Goal: Contribute content

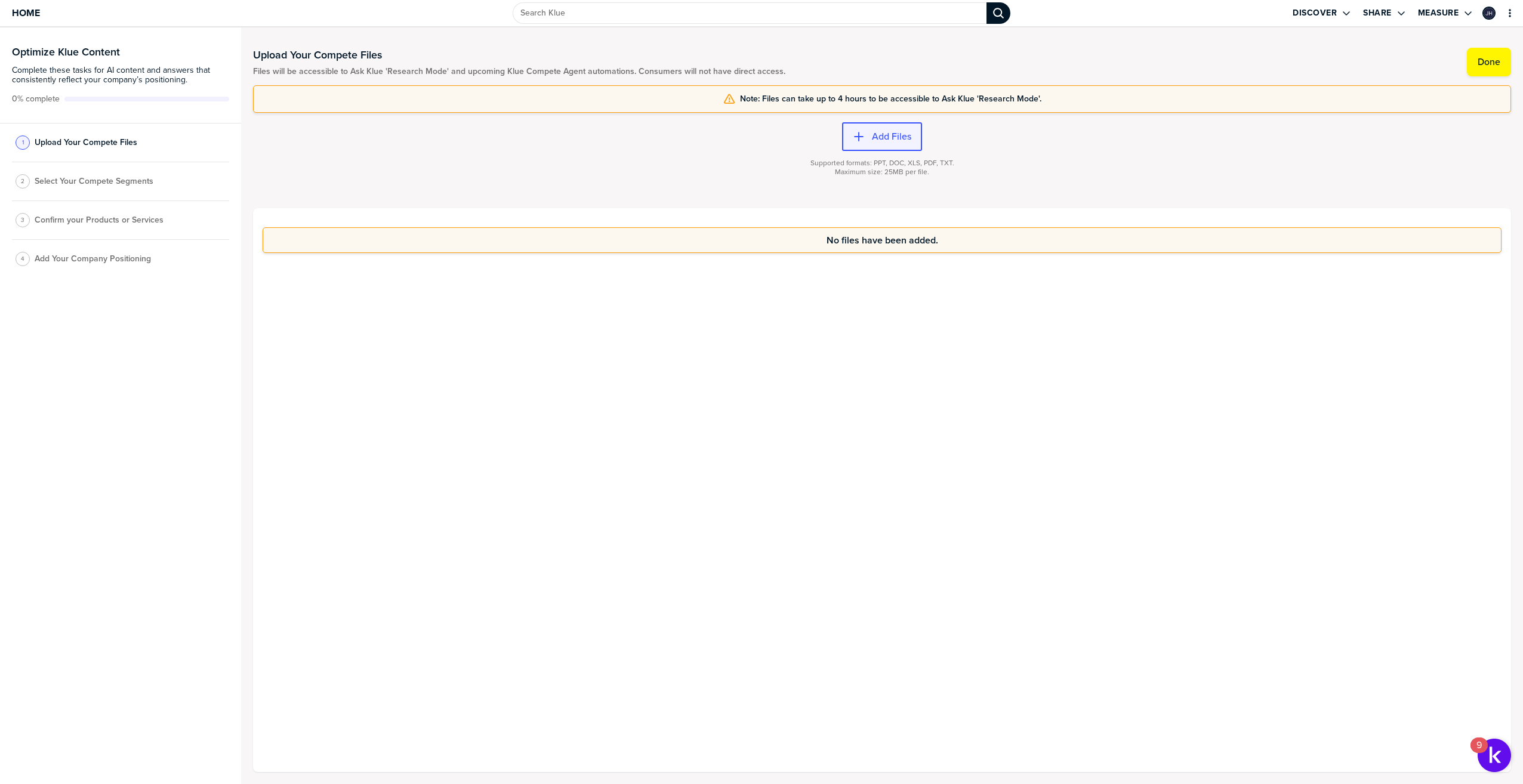
click at [873, 134] on label "Add Files" at bounding box center [891, 136] width 39 height 12
click at [876, 139] on label "Add Files" at bounding box center [891, 136] width 39 height 12
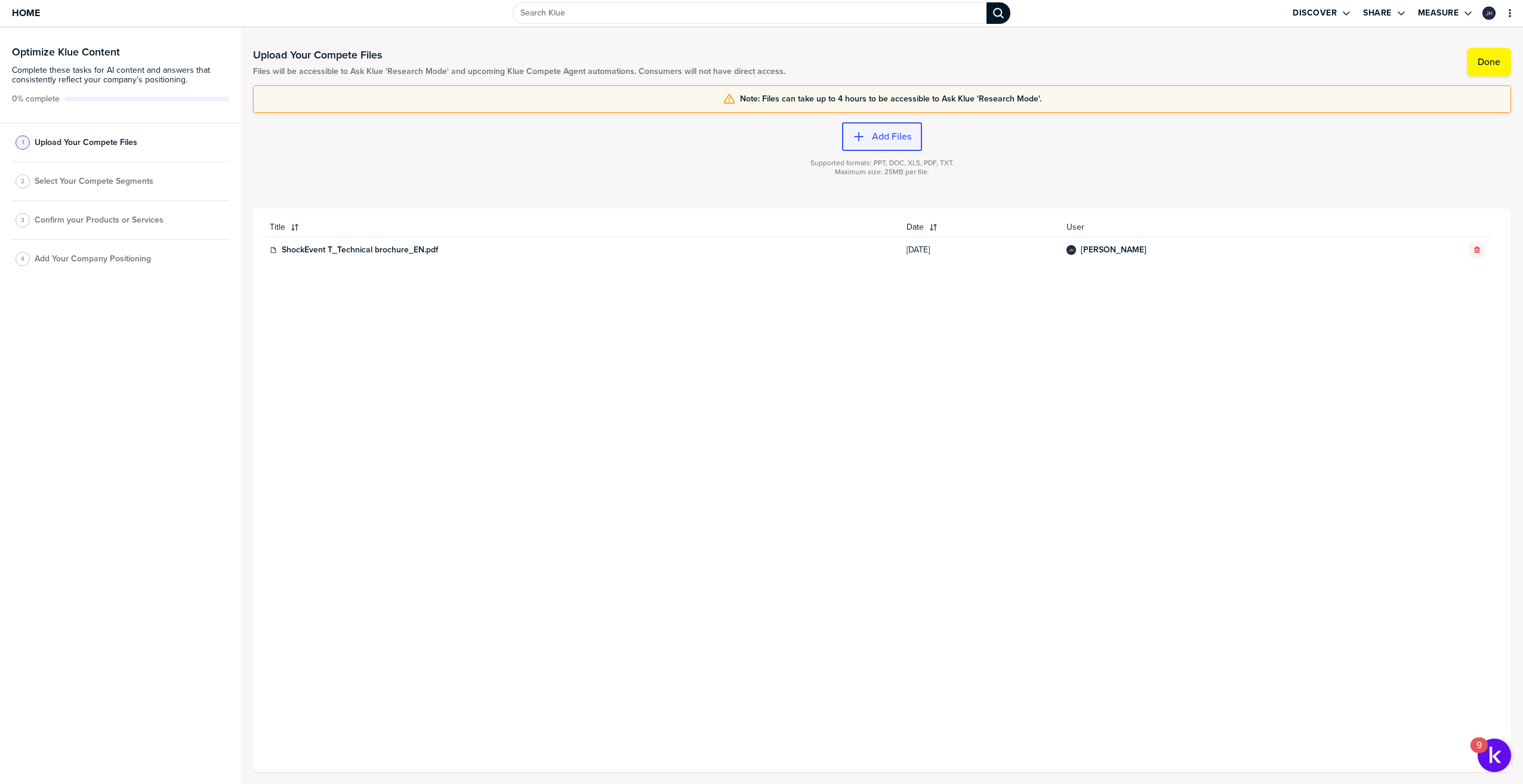
click at [891, 133] on label "Add Files" at bounding box center [891, 136] width 39 height 12
click at [884, 133] on label "Add Files" at bounding box center [891, 136] width 39 height 12
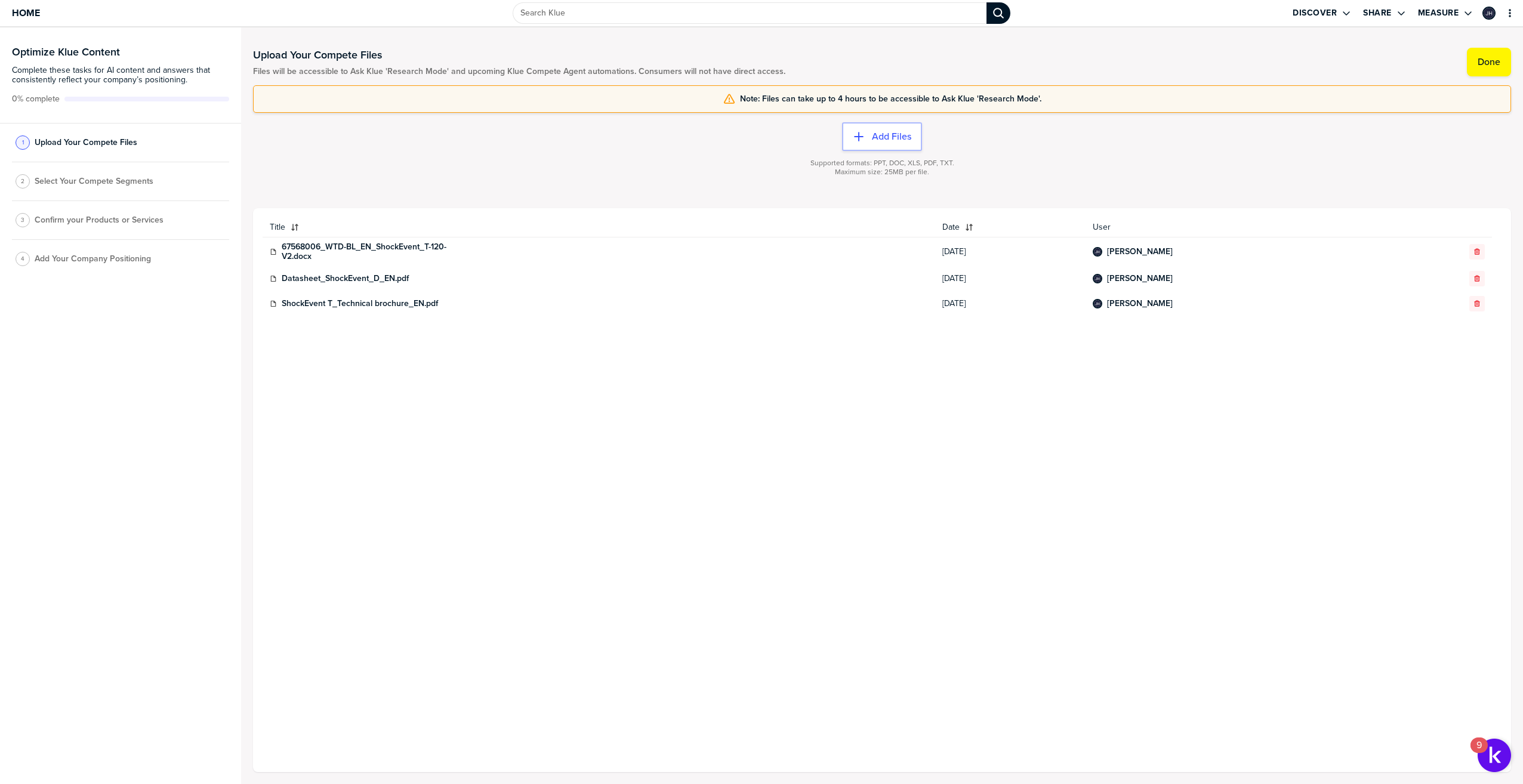
click at [112, 186] on span "Select Your Compete Segments" at bounding box center [94, 181] width 118 height 9
click at [1316, 17] on label "Discover" at bounding box center [1315, 13] width 44 height 11
click at [33, 20] on link "Home" at bounding box center [26, 13] width 28 height 26
